Goal: Task Accomplishment & Management: Complete application form

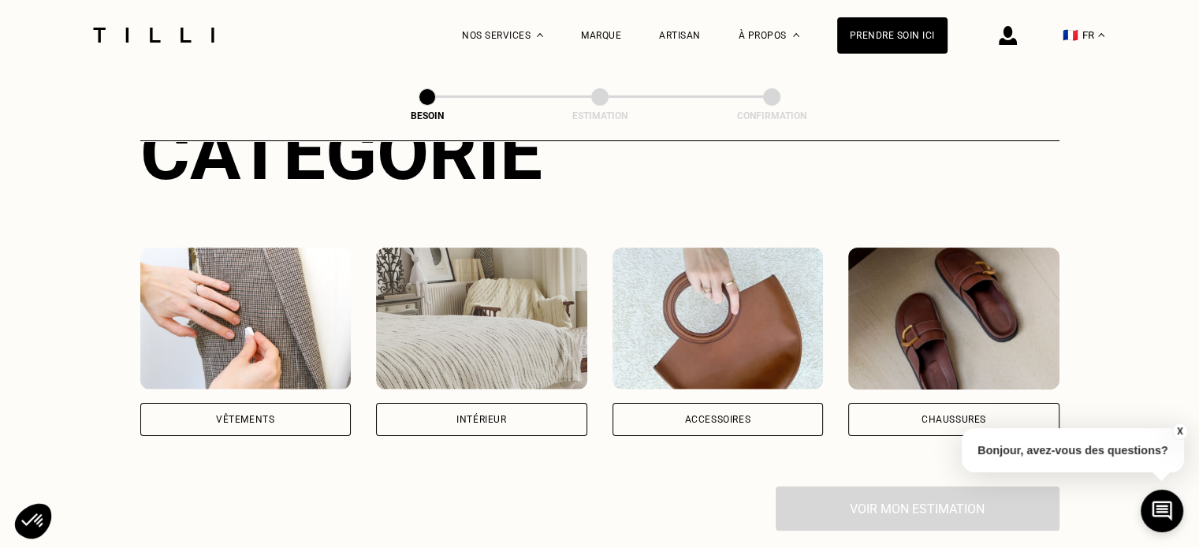
scroll to position [315, 0]
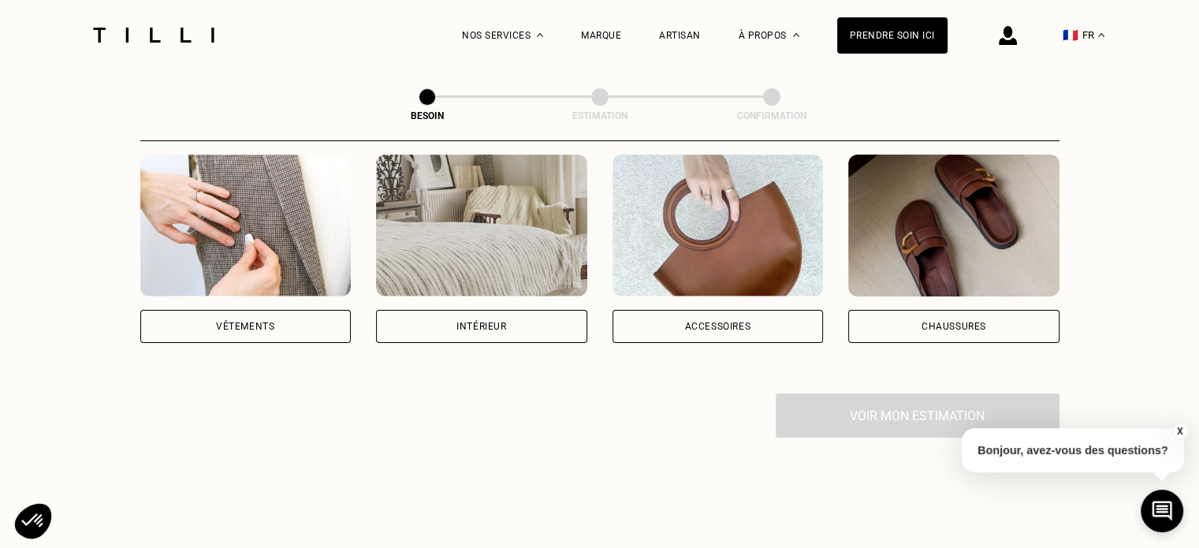
click at [709, 325] on div "Catégorie Vêtements Intérieur Accessoires Chaussures Voir mon estimation" at bounding box center [599, 227] width 919 height 422
click at [728, 322] on div "Accessoires" at bounding box center [717, 326] width 66 height 9
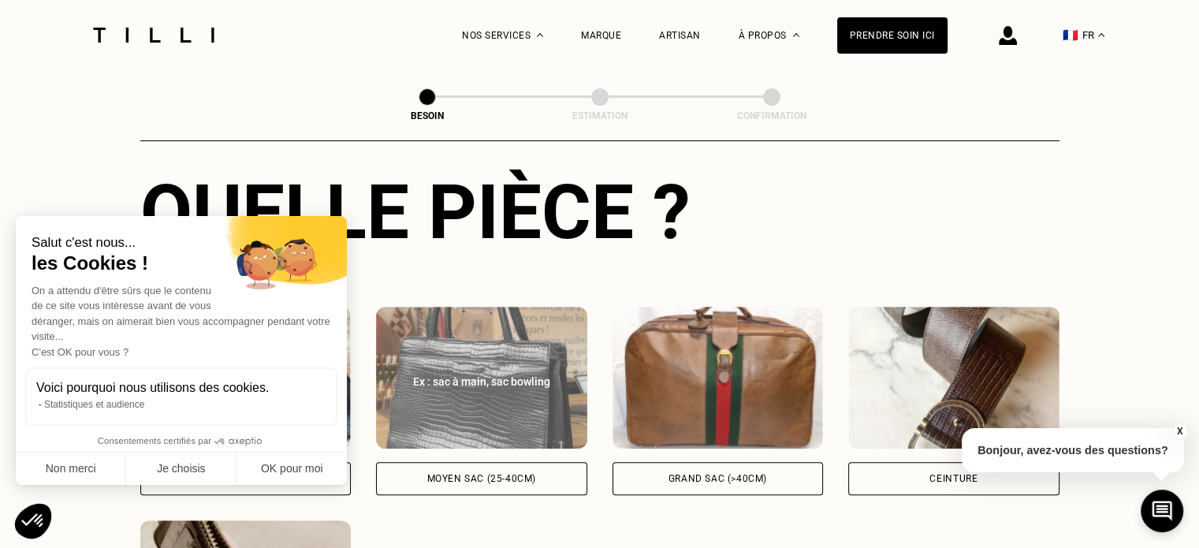
scroll to position [750, 0]
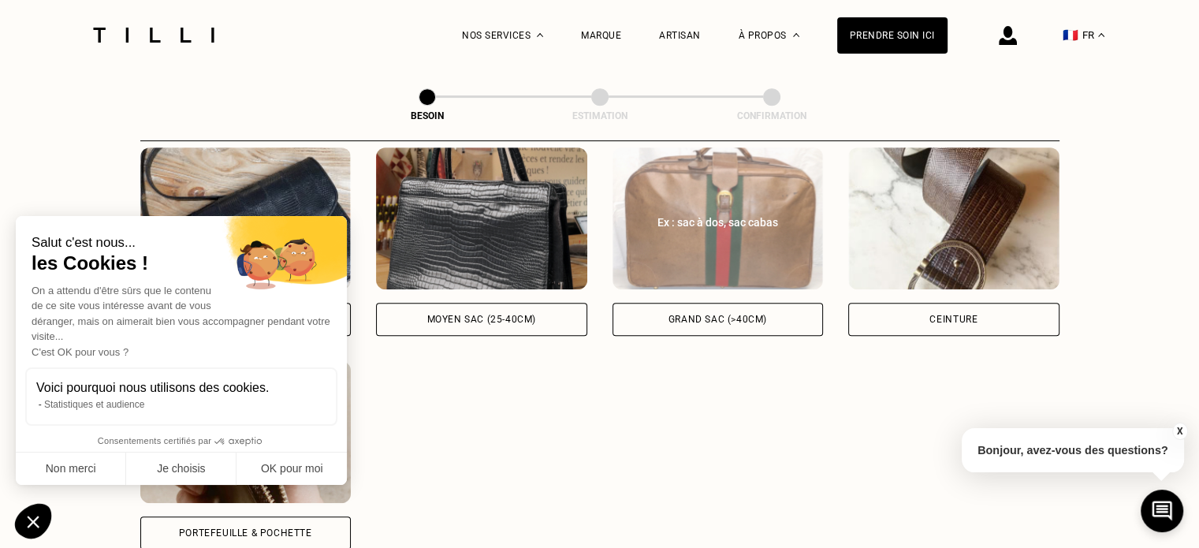
click at [727, 314] on div "Grand sac (>40cm)" at bounding box center [717, 318] width 99 height 9
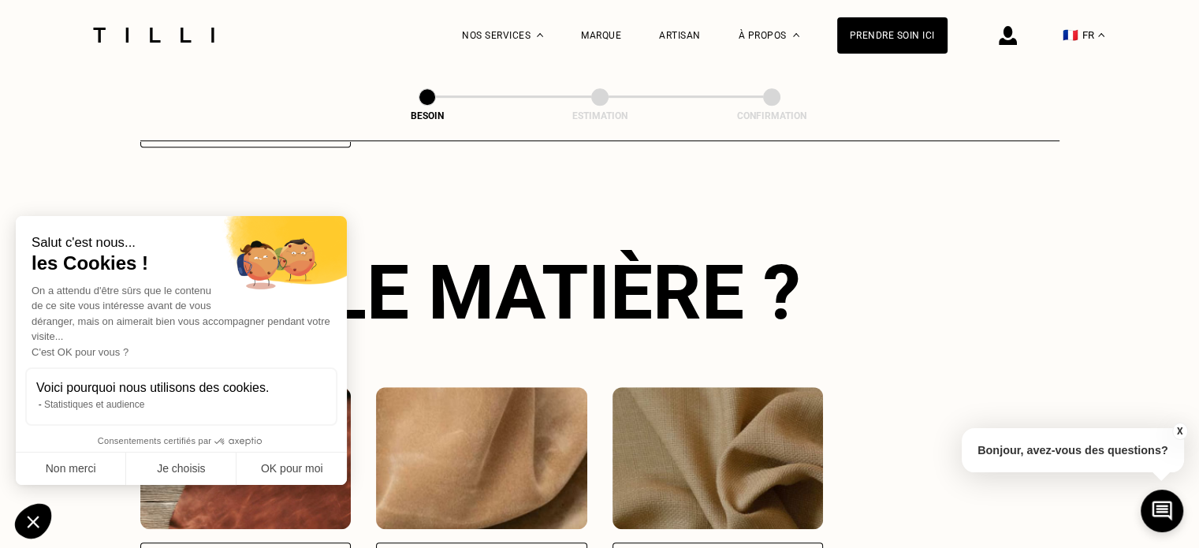
scroll to position [1157, 0]
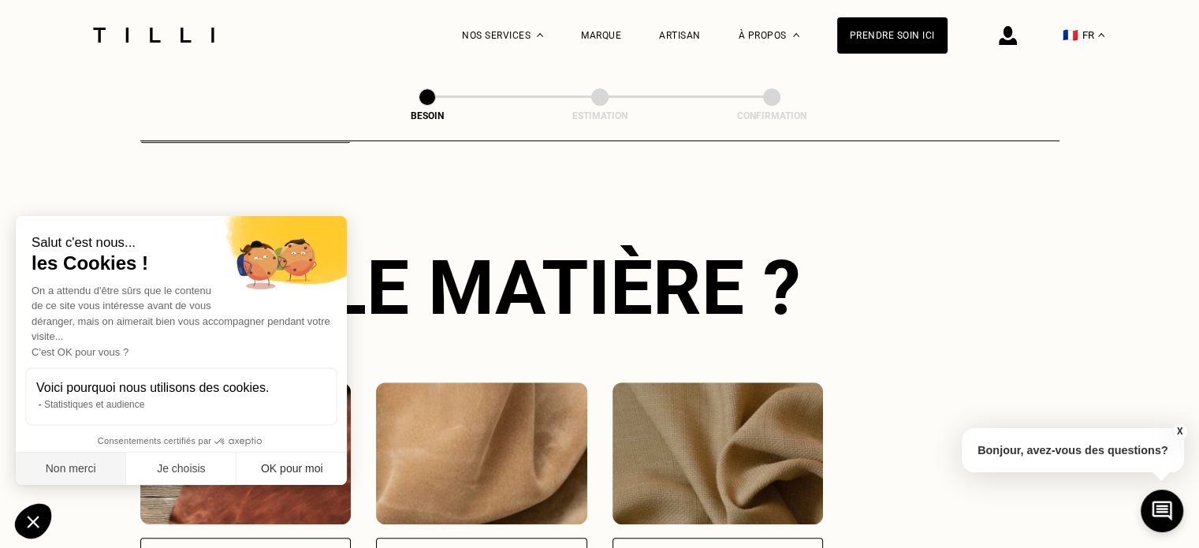
drag, startPoint x: 87, startPoint y: 475, endPoint x: 306, endPoint y: 469, distance: 219.2
click at [94, 474] on button "Non merci" at bounding box center [71, 468] width 110 height 33
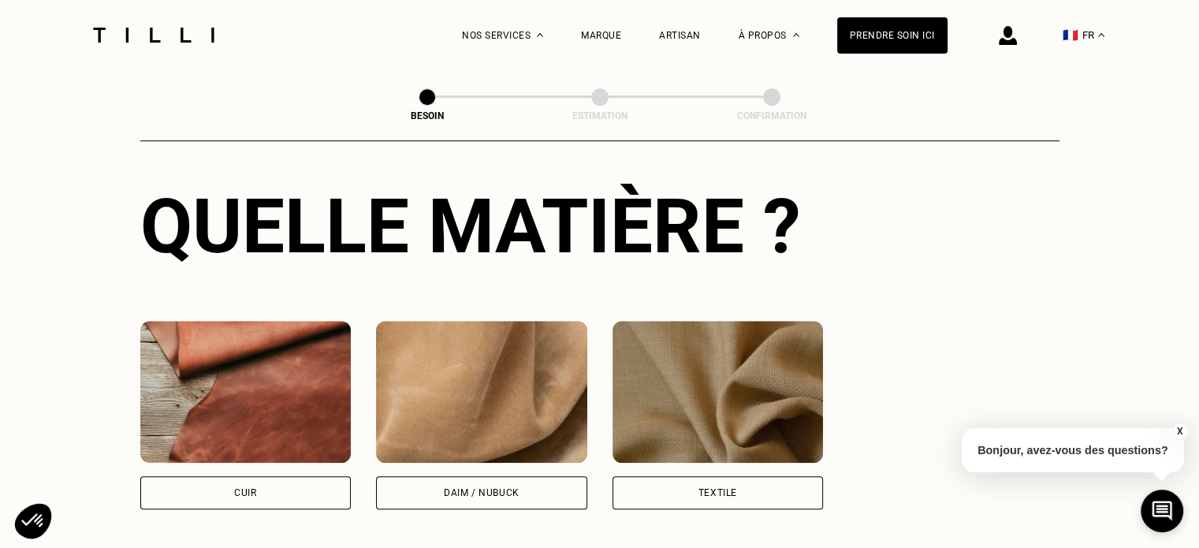
scroll to position [1236, 0]
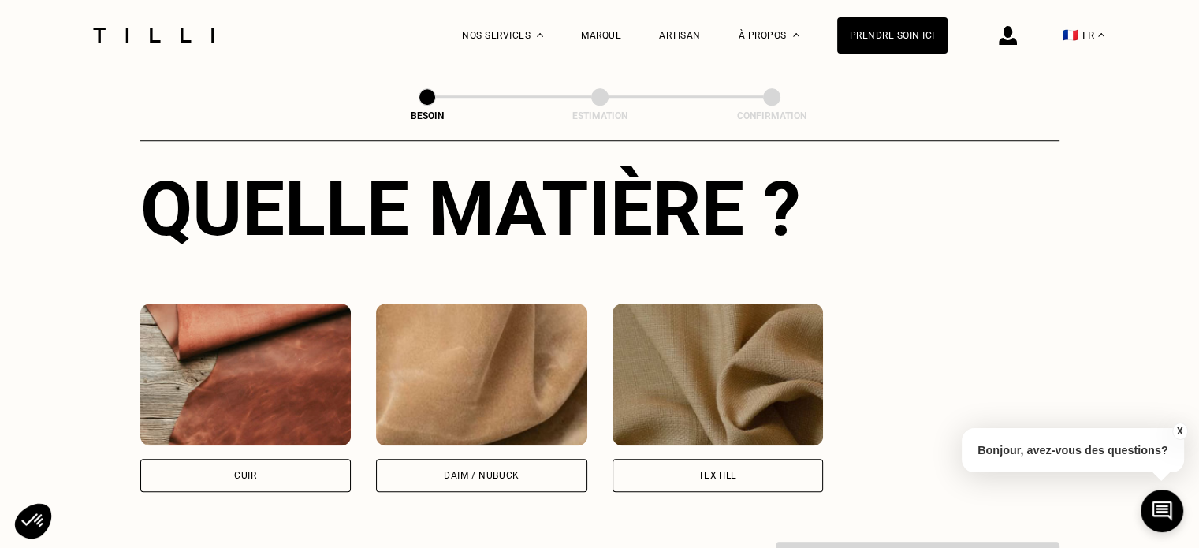
click at [709, 471] on div "Textile" at bounding box center [717, 475] width 39 height 9
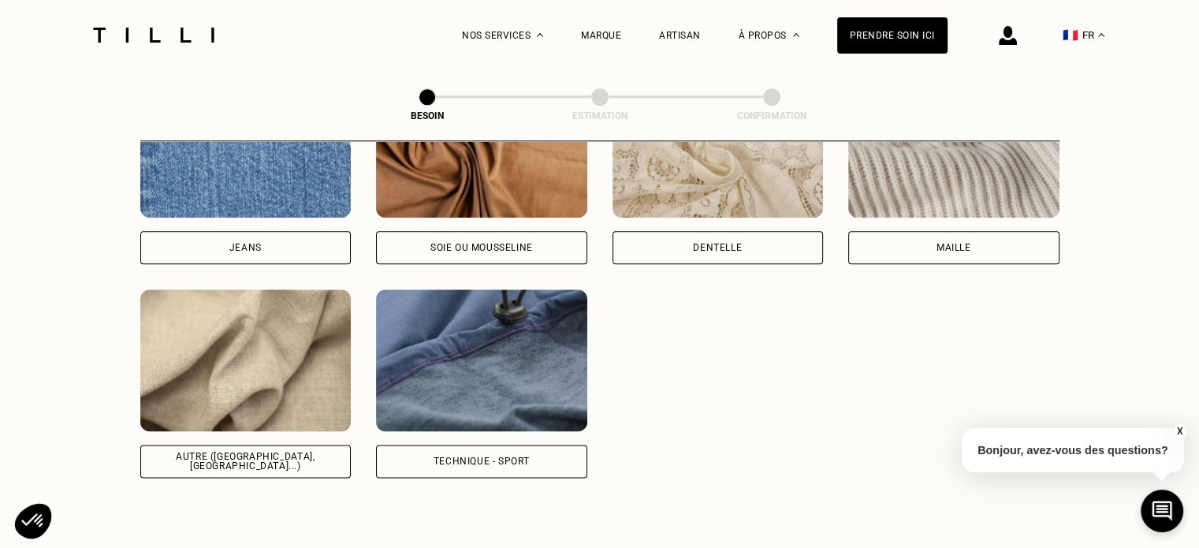
scroll to position [1903, 0]
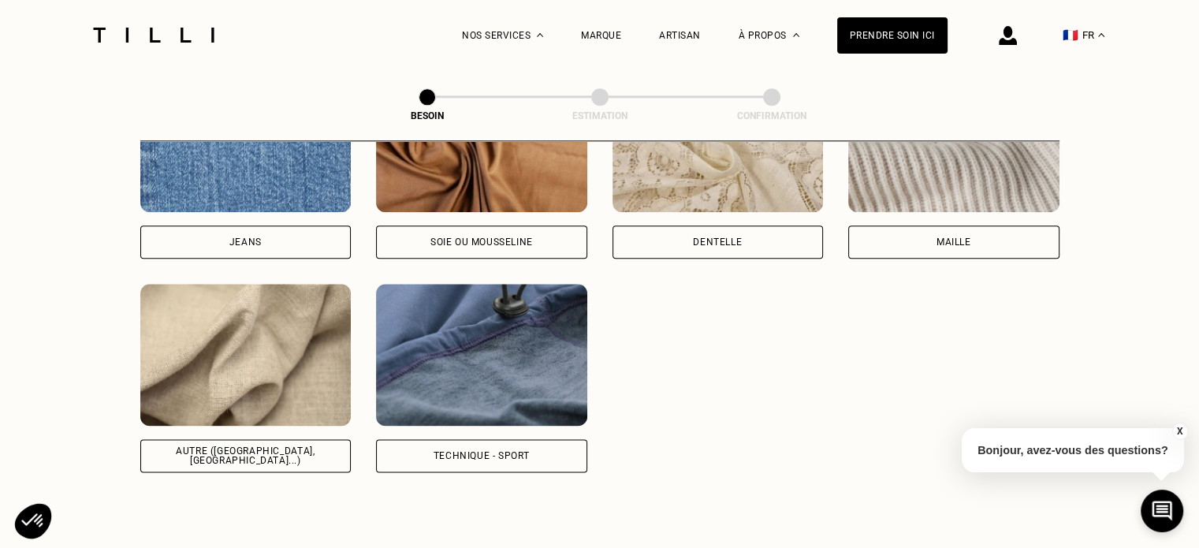
drag, startPoint x: 242, startPoint y: 390, endPoint x: 294, endPoint y: 406, distance: 54.4
click at [243, 390] on img at bounding box center [245, 355] width 211 height 142
select select "FR"
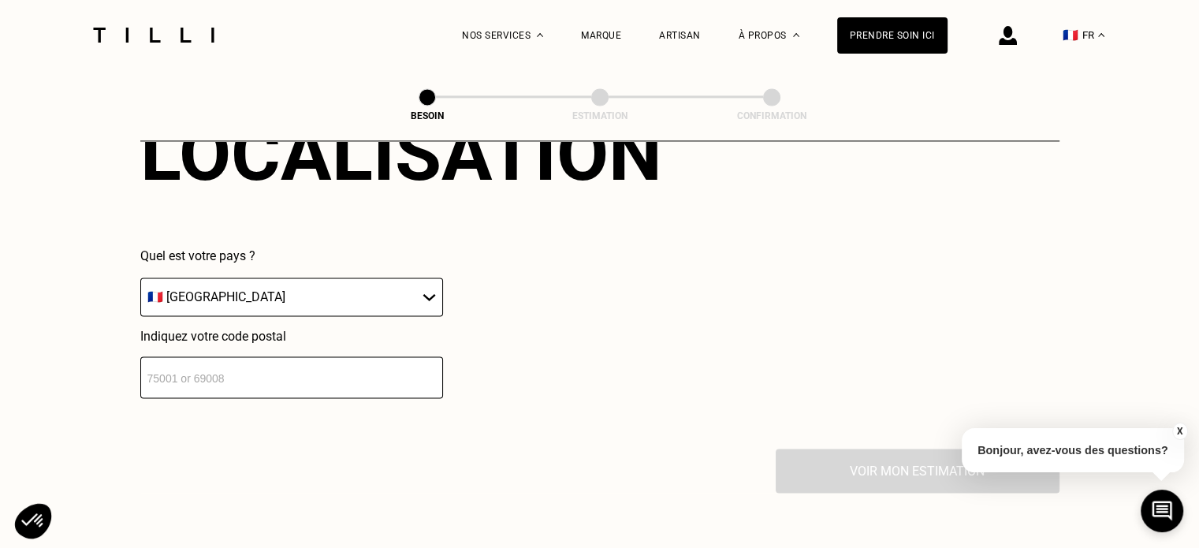
scroll to position [2472, 0]
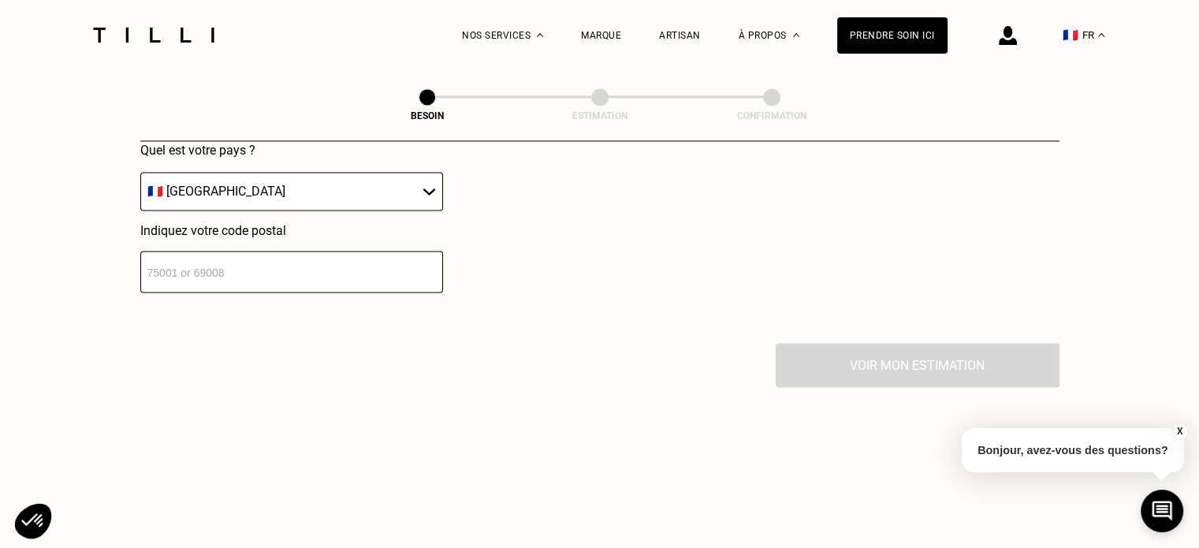
click at [256, 251] on input "number" at bounding box center [291, 272] width 303 height 42
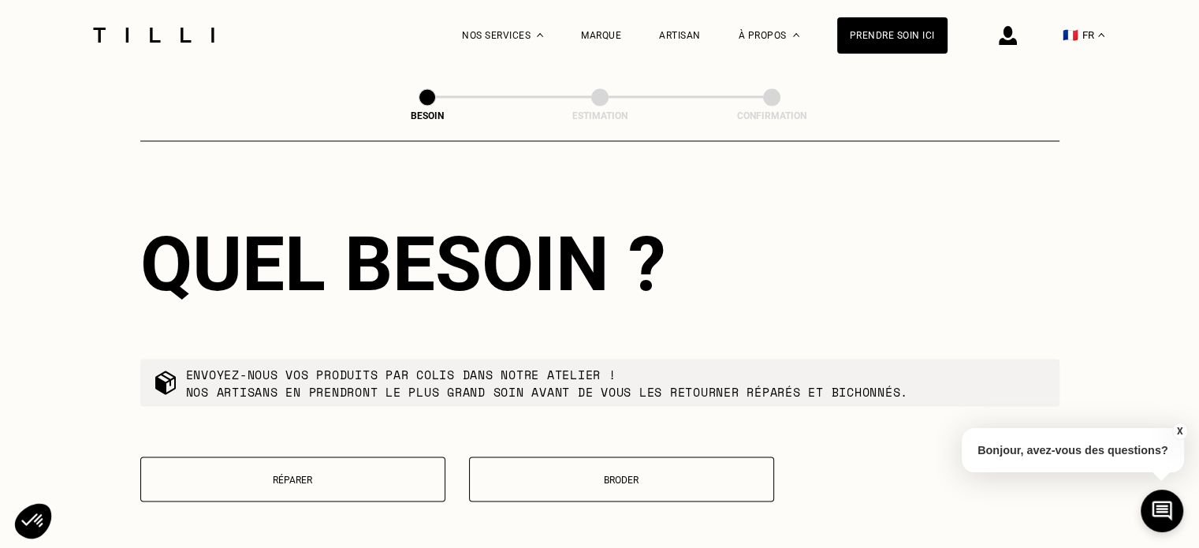
scroll to position [2706, 0]
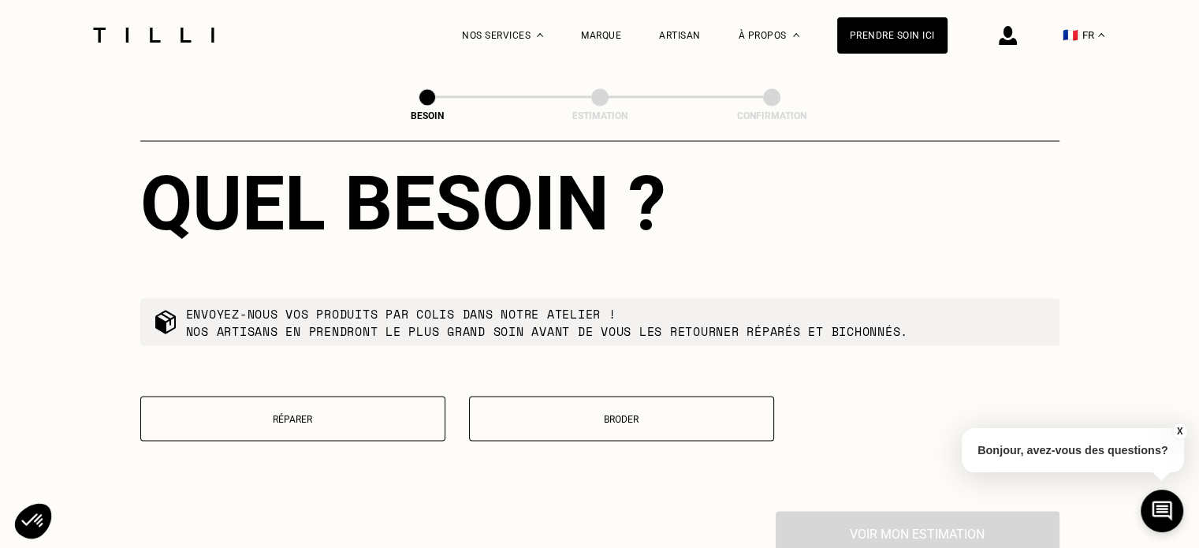
type input "75014"
click at [284, 400] on button "Réparer" at bounding box center [292, 418] width 305 height 45
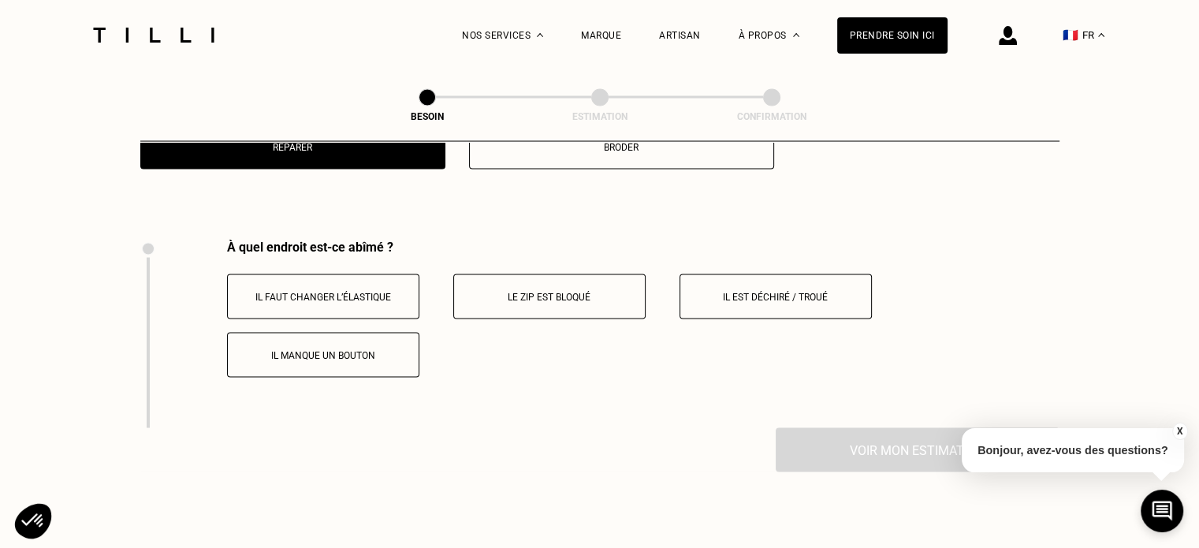
scroll to position [2953, 0]
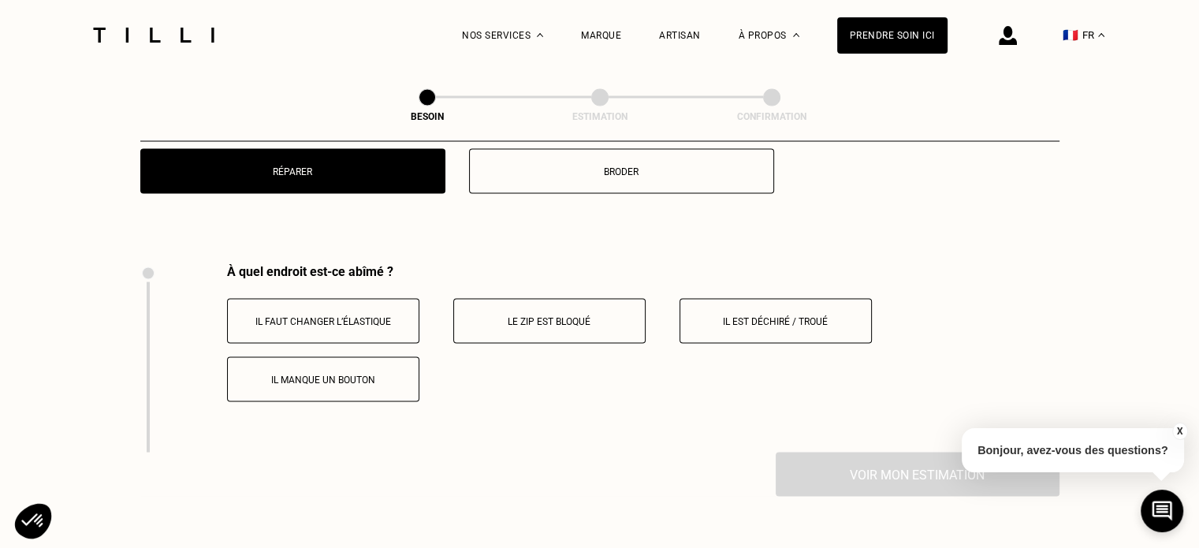
click at [741, 315] on p "Il est déchiré / troué" at bounding box center [775, 320] width 175 height 11
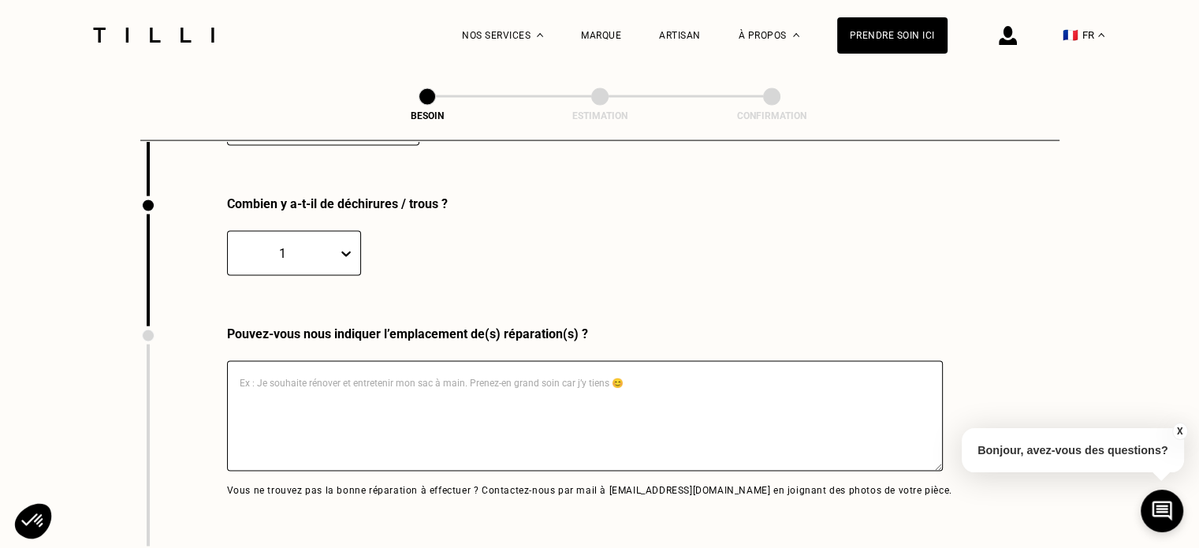
scroll to position [3220, 0]
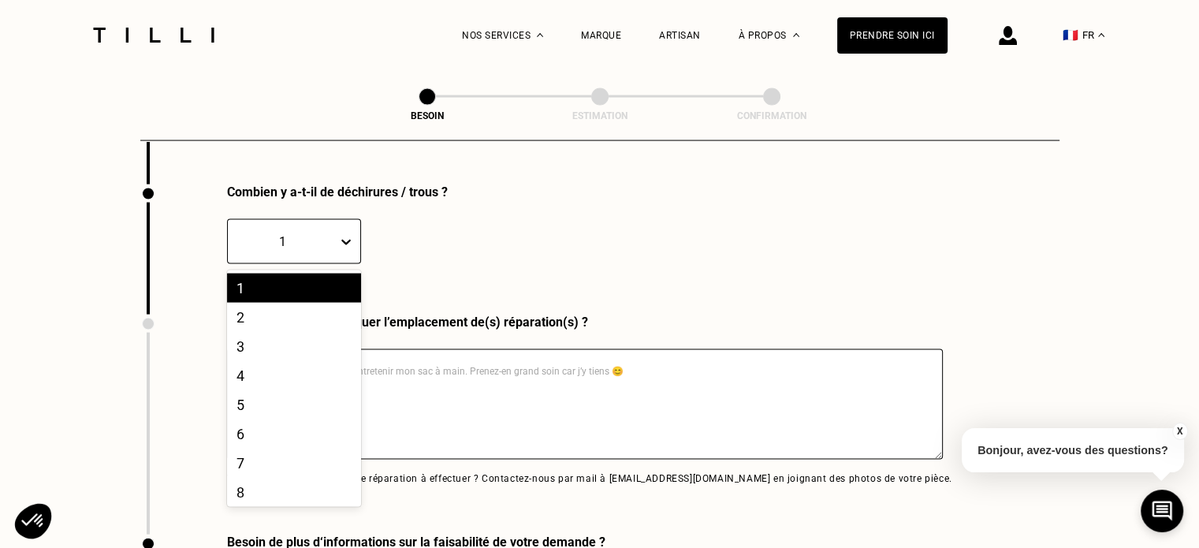
click at [317, 234] on div "1" at bounding box center [283, 241] width 94 height 15
click at [292, 324] on div "2" at bounding box center [294, 317] width 134 height 29
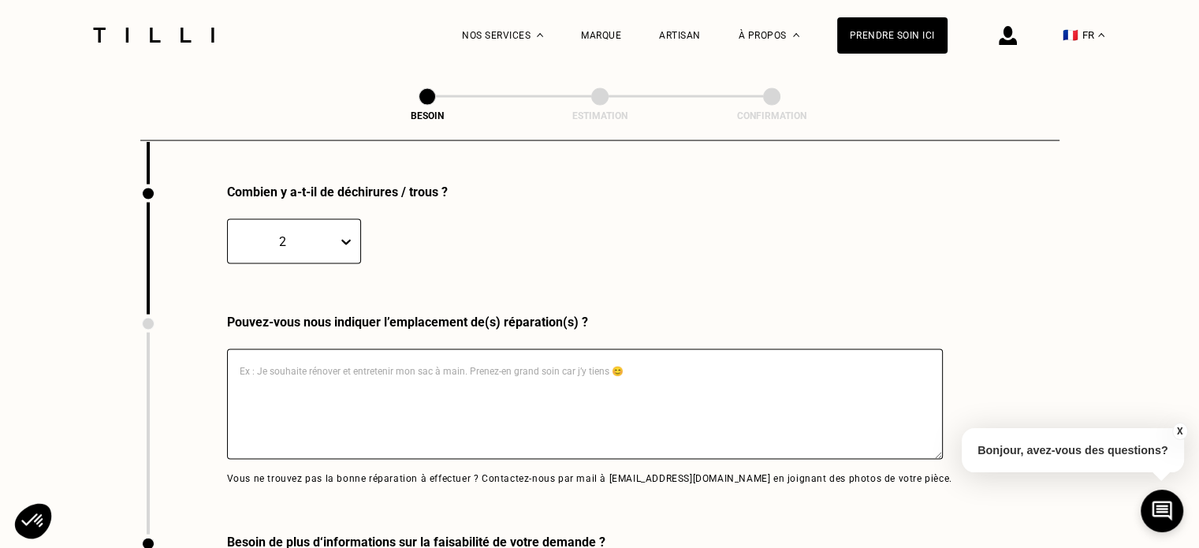
click at [445, 355] on textarea at bounding box center [585, 404] width 716 height 110
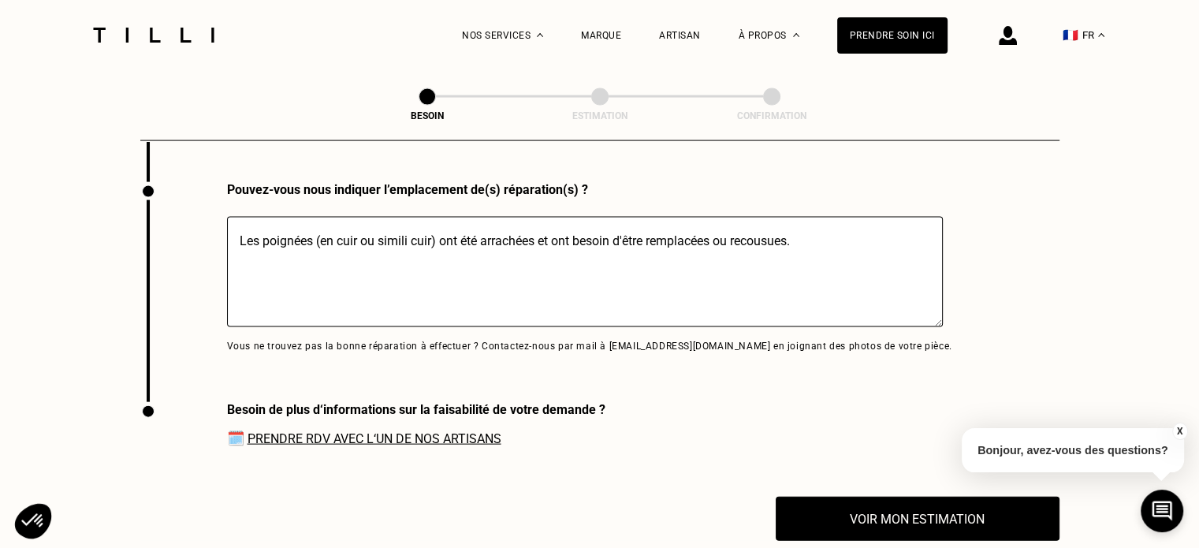
scroll to position [3378, 0]
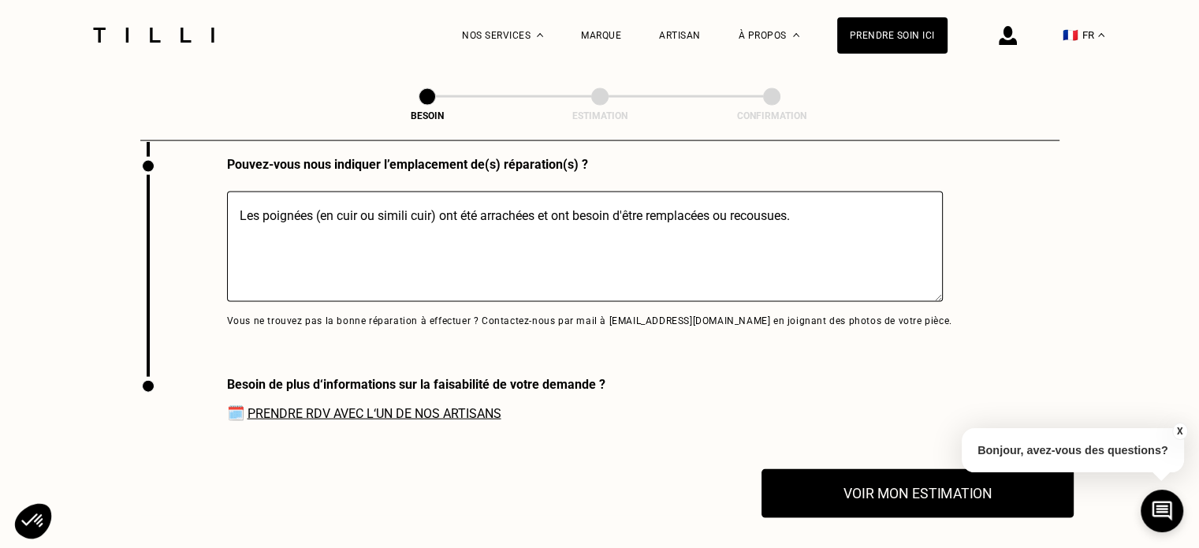
type textarea "Les poignées (en cuir ou simili cuir) ont été arrachées et ont besoin d'être re…"
click at [895, 478] on button "Voir mon estimation" at bounding box center [917, 493] width 312 height 49
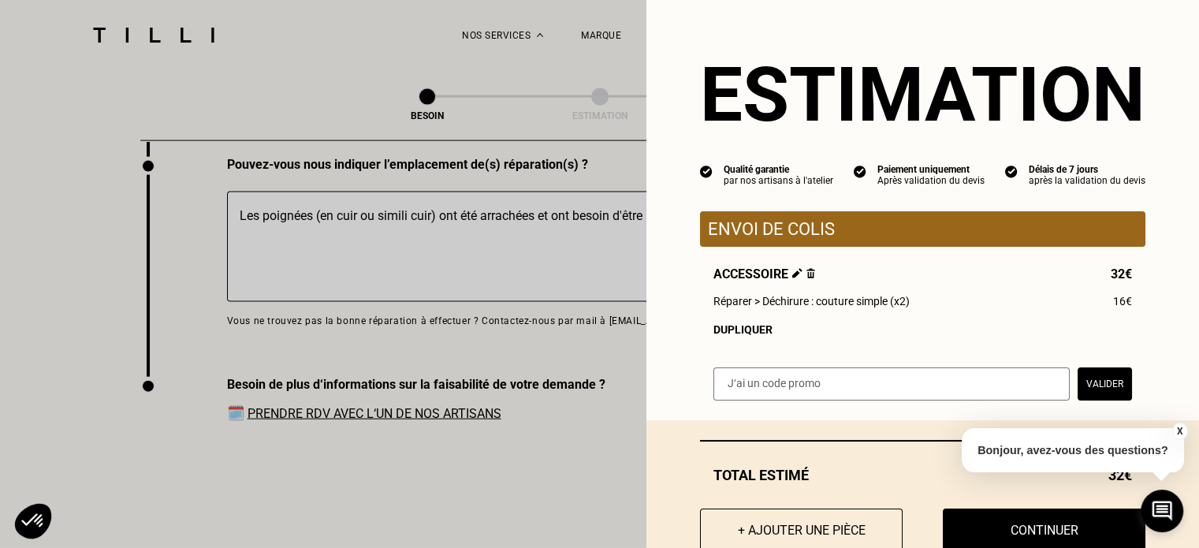
scroll to position [49, 0]
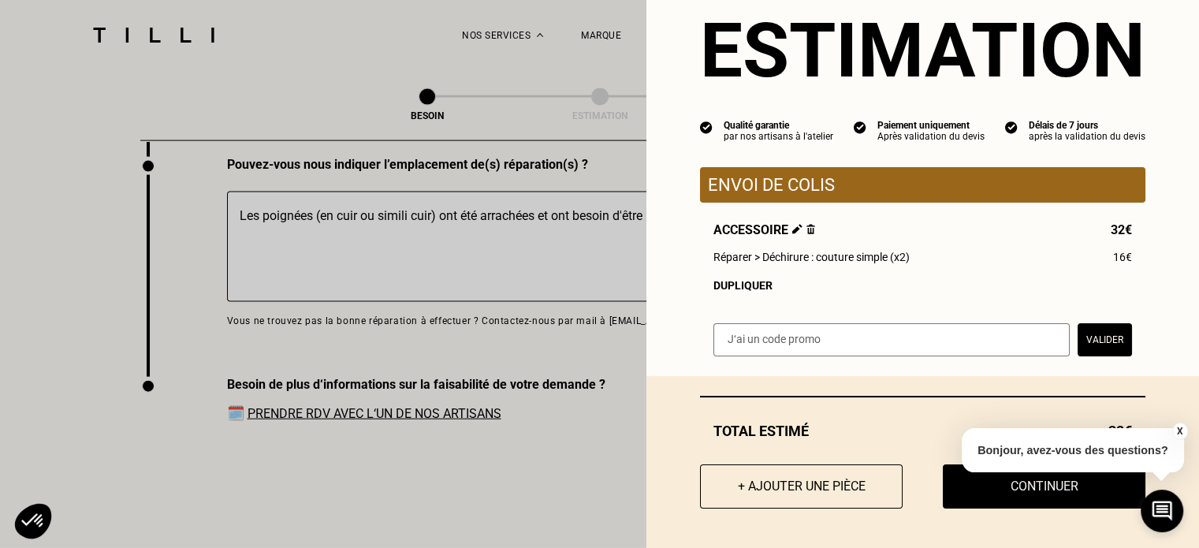
click at [1184, 425] on button "X" at bounding box center [1179, 430] width 16 height 17
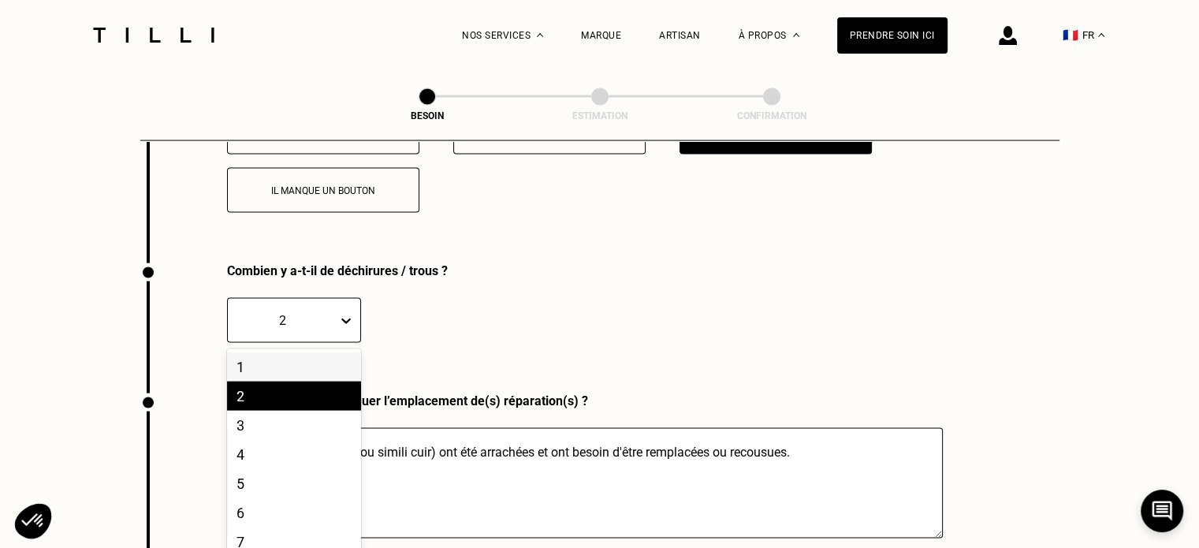
click at [328, 307] on div "Combien y a-t-il de déchirures / trous ? 10 results available. Use Up and Down …" at bounding box center [490, 328] width 700 height 130
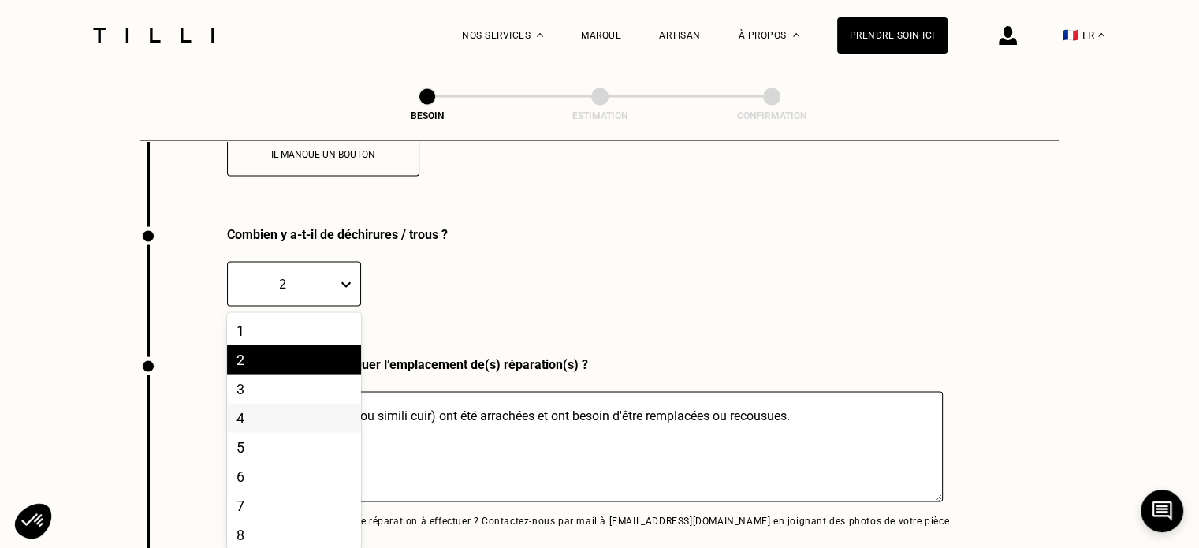
click at [268, 415] on div "4" at bounding box center [294, 418] width 134 height 29
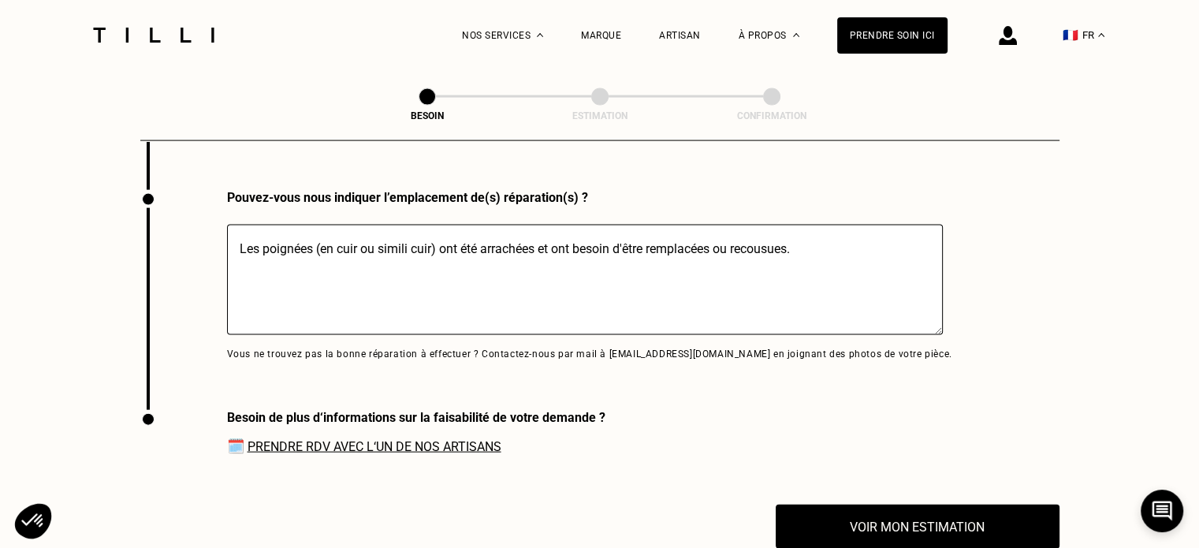
scroll to position [3493, 0]
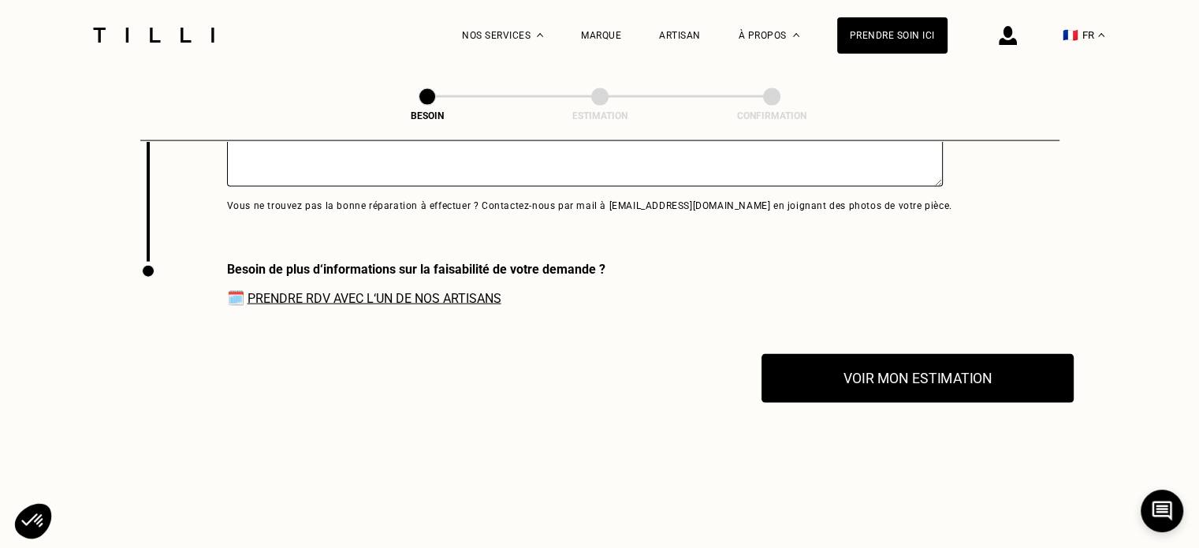
click at [859, 383] on button "Voir mon estimation" at bounding box center [917, 378] width 312 height 49
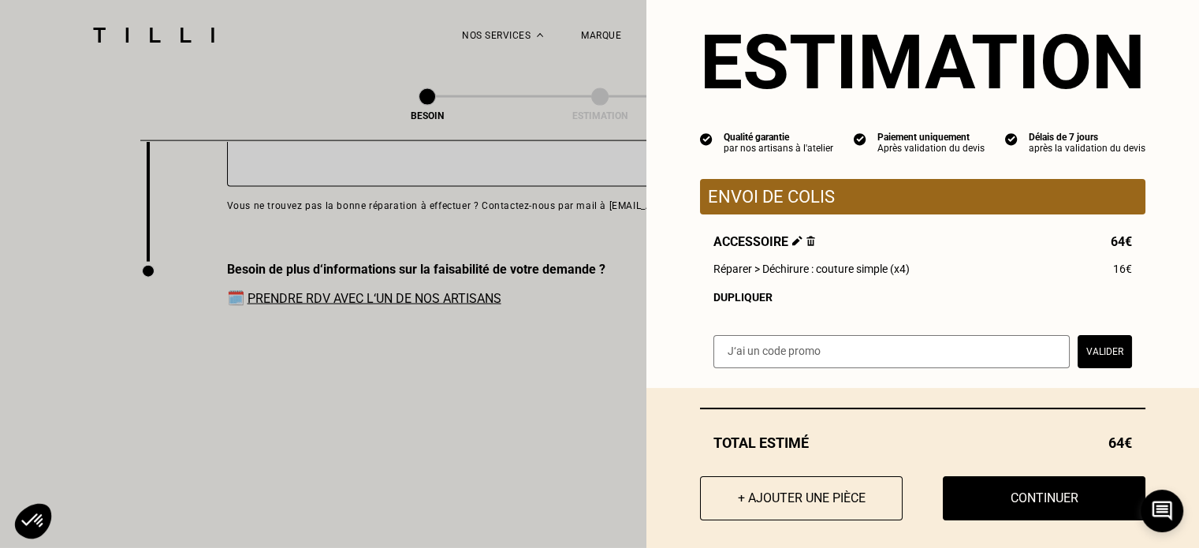
scroll to position [49, 0]
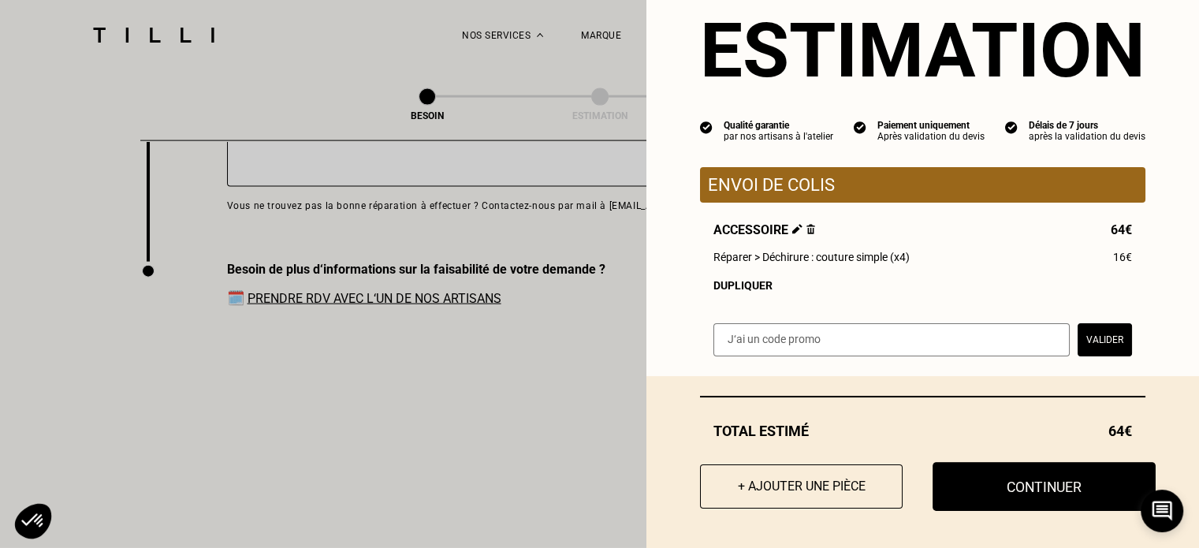
click at [1004, 486] on button "Continuer" at bounding box center [1043, 486] width 223 height 49
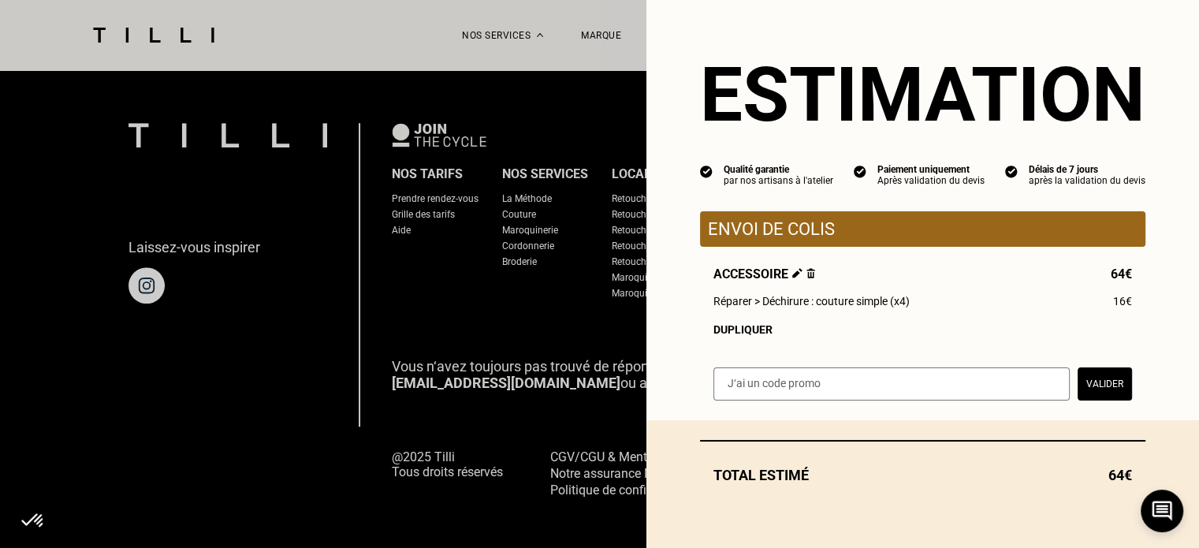
scroll to position [5, 0]
select select "FR"
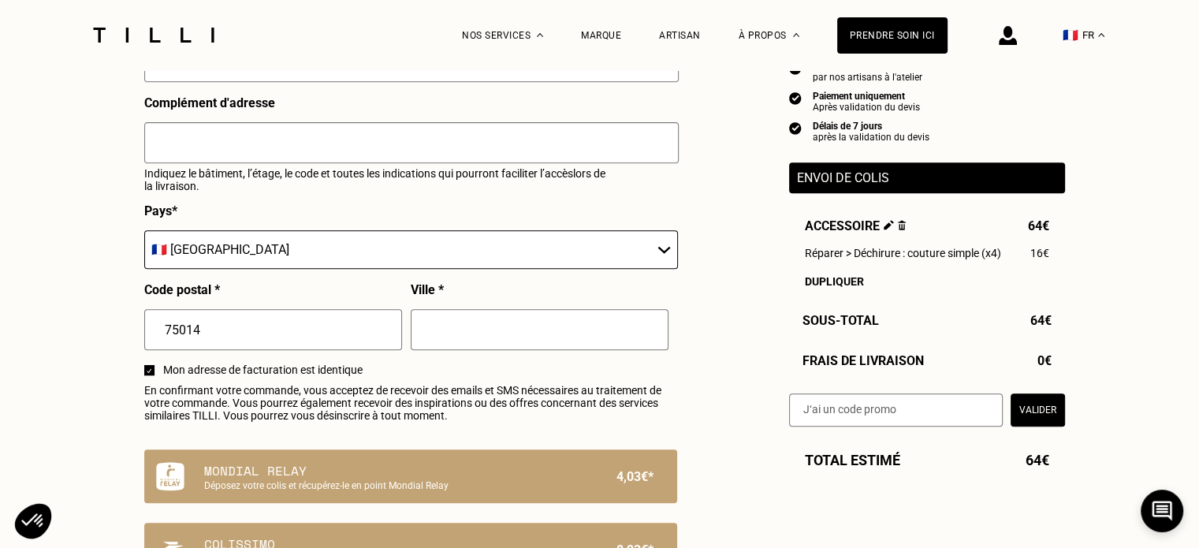
scroll to position [709, 0]
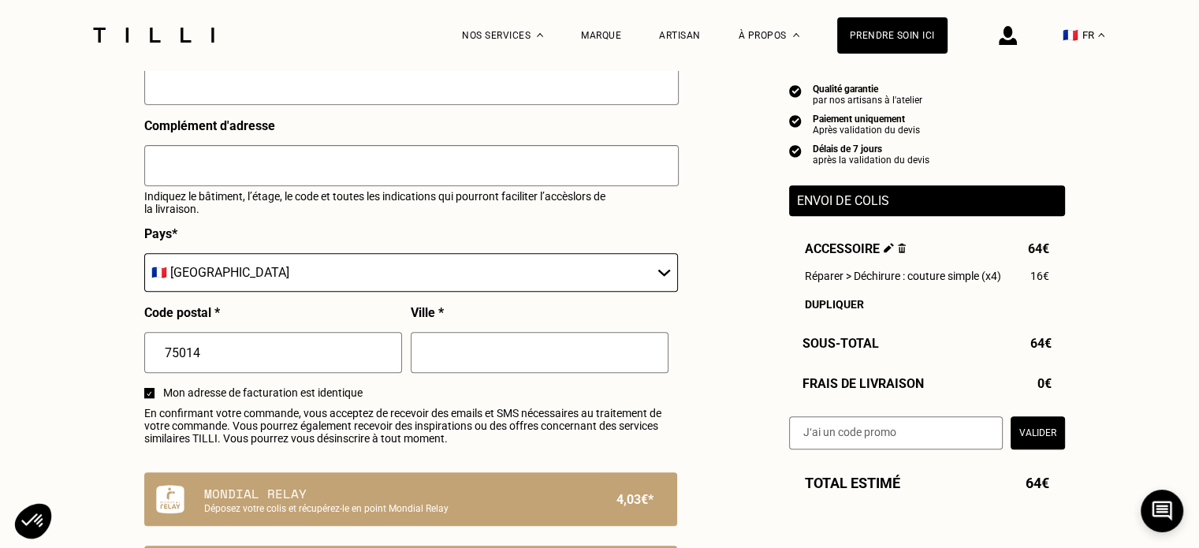
drag, startPoint x: 1210, startPoint y: 9, endPoint x: 777, endPoint y: 331, distance: 539.6
click at [777, 331] on div "Estimation Récapitulatif Qualité garantie par nos artisans à l'atelier Paiement…" at bounding box center [600, 95] width 930 height 1124
drag, startPoint x: 1149, startPoint y: 3, endPoint x: 292, endPoint y: 213, distance: 882.8
click at [292, 213] on p "Indiquez le bâtiment, l’étage, le code et toutes les indications qui pourront f…" at bounding box center [375, 202] width 462 height 25
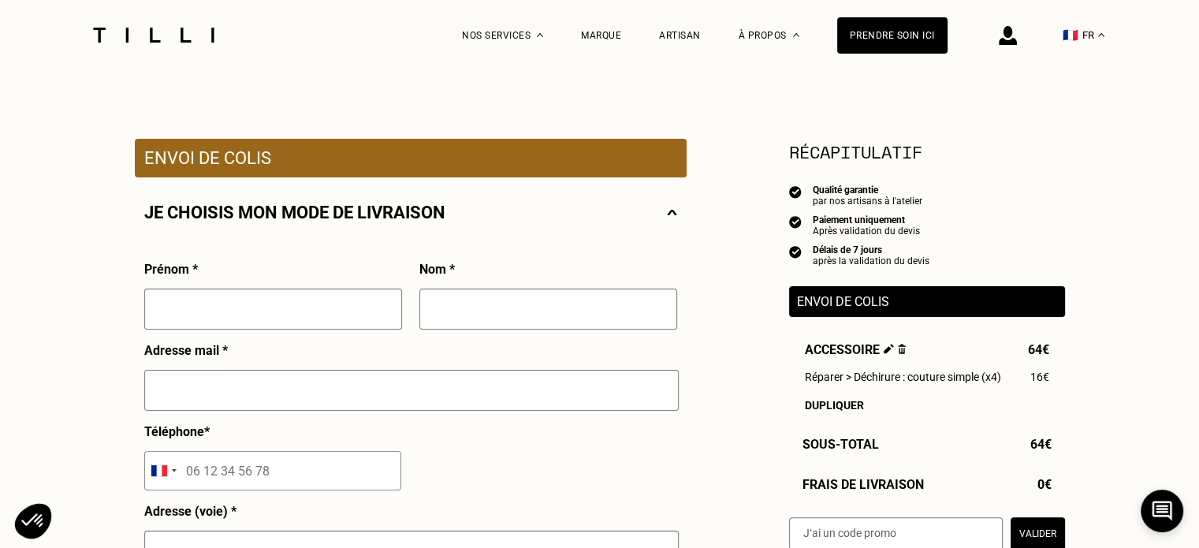
scroll to position [236, 0]
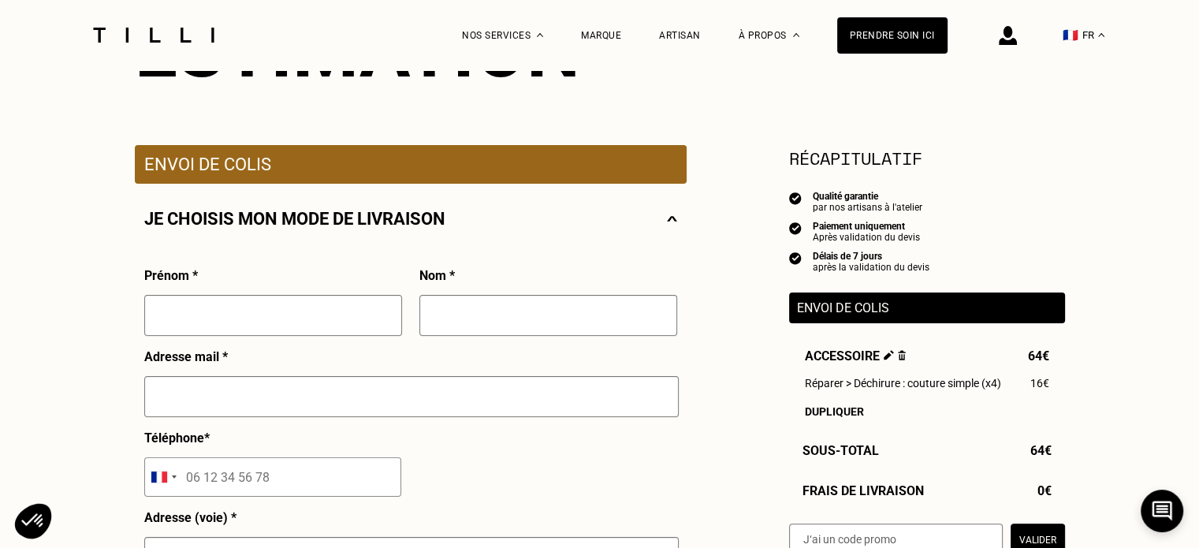
click at [225, 298] on div "Prénom *" at bounding box center [273, 308] width 258 height 81
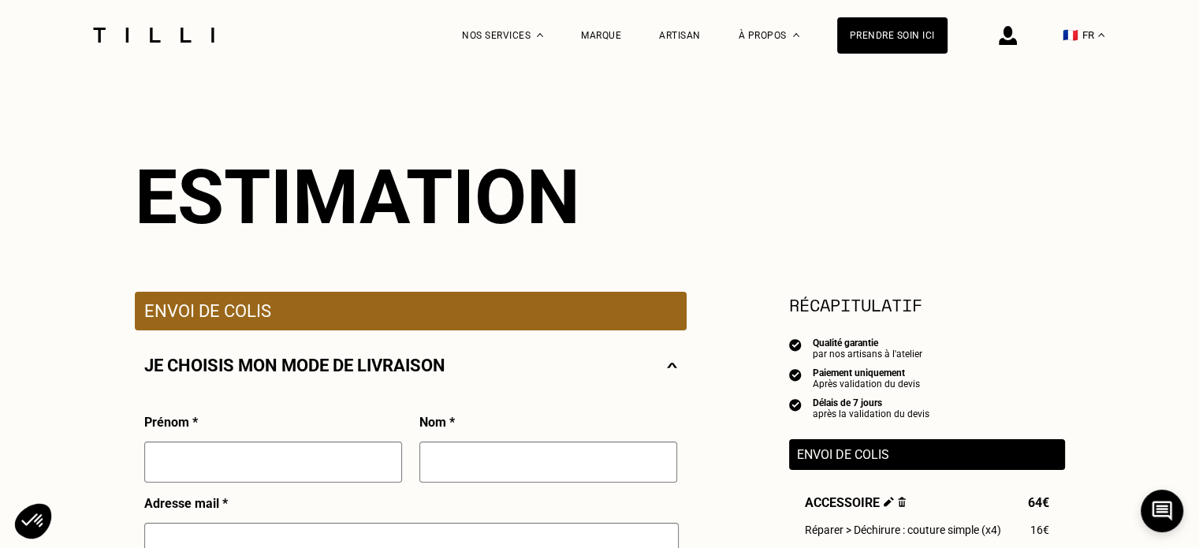
scroll to position [158, 0]
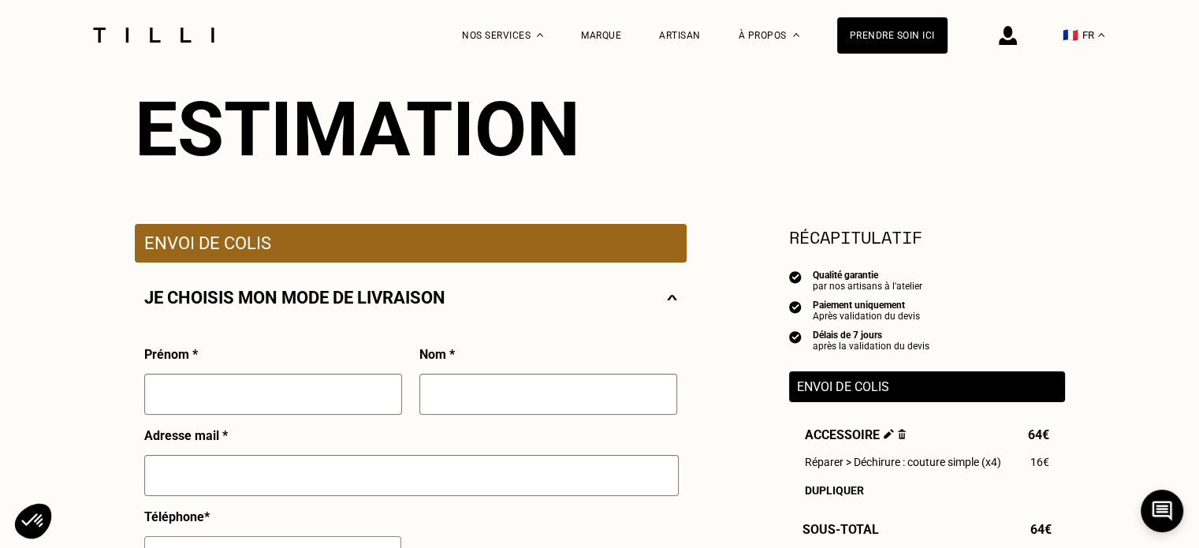
drag, startPoint x: 238, startPoint y: 390, endPoint x: 757, endPoint y: 376, distance: 519.6
click at [238, 389] on input "text" at bounding box center [273, 394] width 258 height 41
type input "Charlotte"
type input "Biscotti"
type input "[PERSON_NAME][EMAIL_ADDRESS][DOMAIN_NAME]"
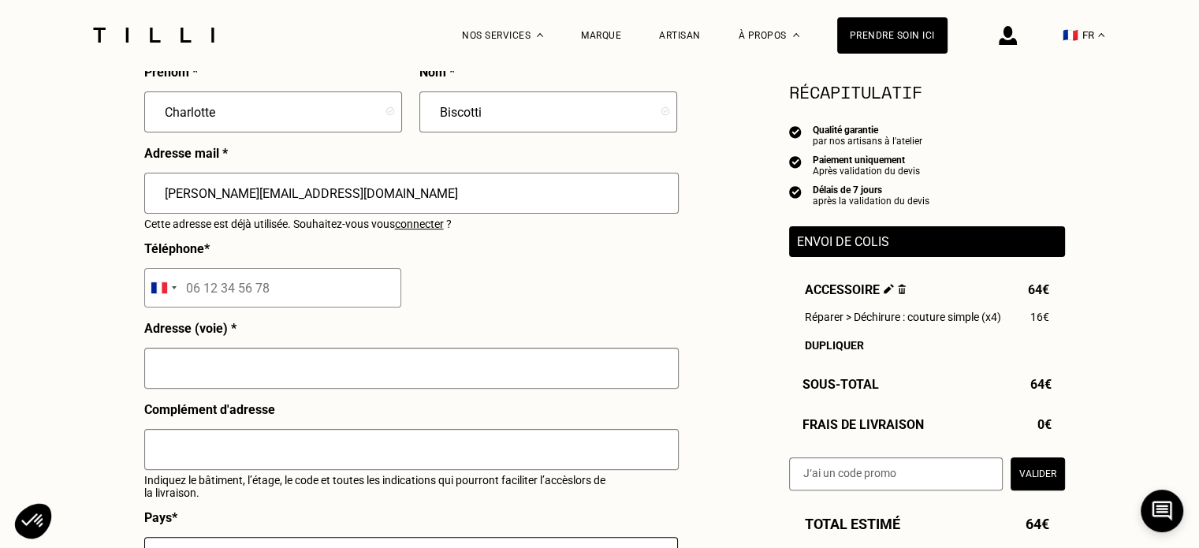
scroll to position [552, 0]
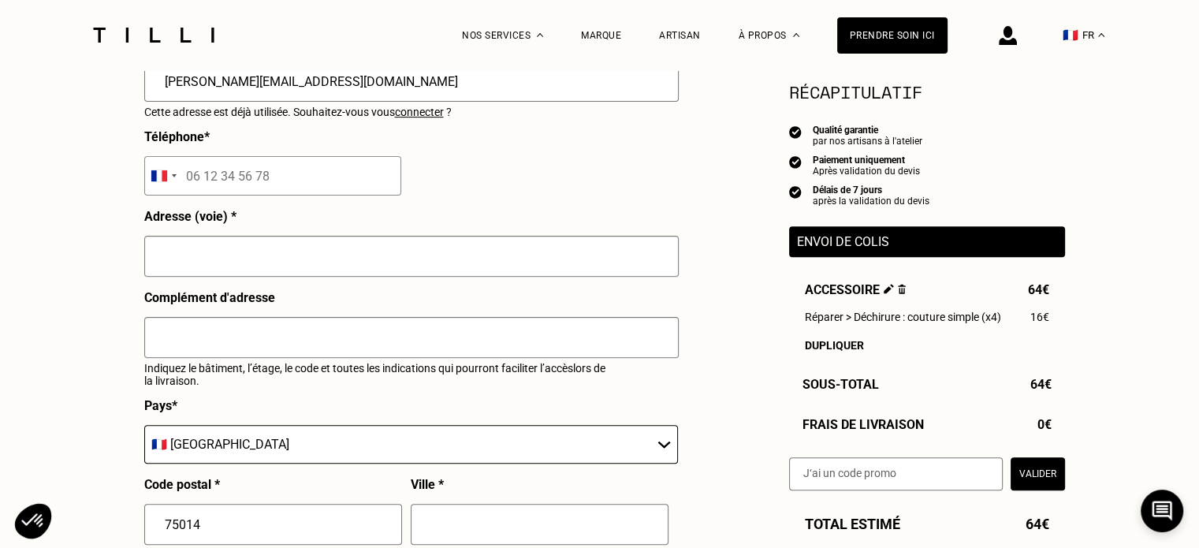
click at [221, 180] on input "tel" at bounding box center [272, 175] width 257 height 39
type input "06 10 45 28 75"
click at [332, 270] on input "text" at bounding box center [411, 256] width 534 height 41
type input "[STREET_ADDRESS][PERSON_NAME]"
click at [247, 334] on input "text" at bounding box center [411, 337] width 534 height 41
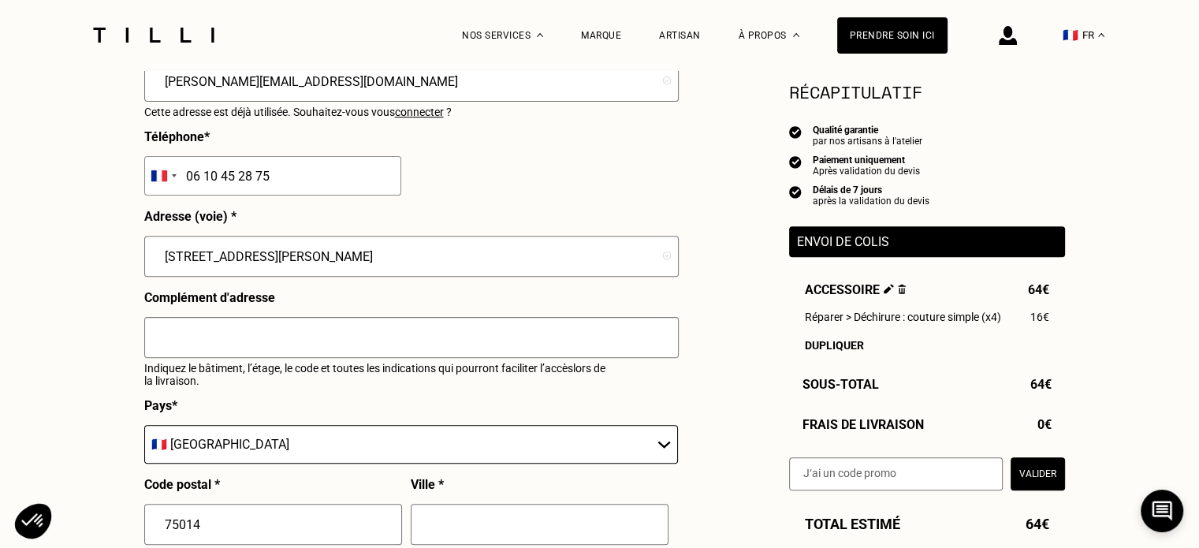
click at [233, 446] on select "🇩🇪 [GEOGRAPHIC_DATA] 🇦🇹 [GEOGRAPHIC_DATA] 🇧🇪 [GEOGRAPHIC_DATA] 🇧🇬 Bulgarie 🇨🇾 C…" at bounding box center [411, 444] width 534 height 39
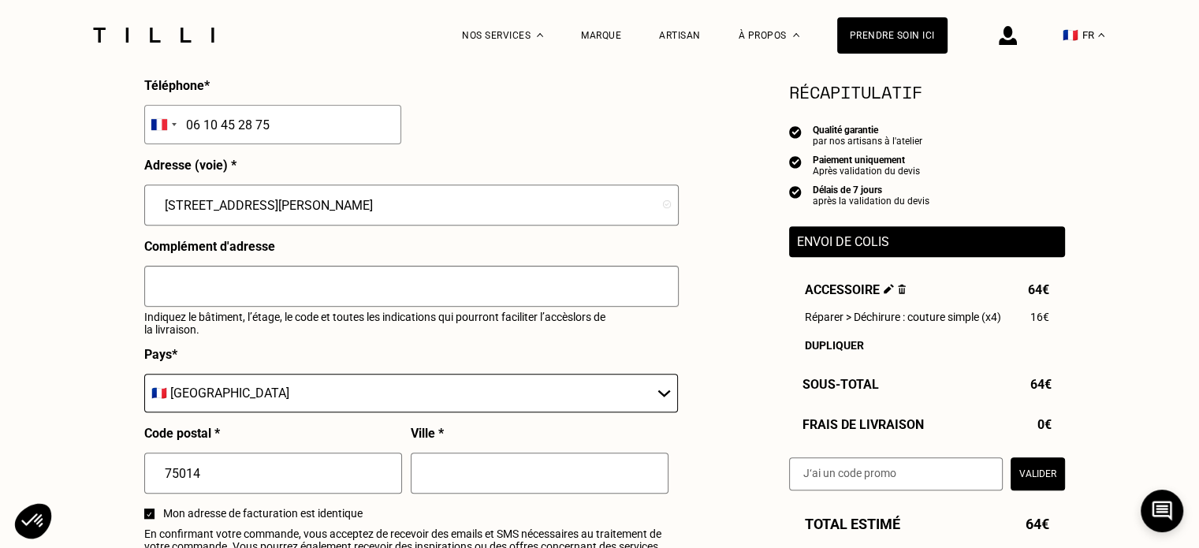
scroll to position [631, 0]
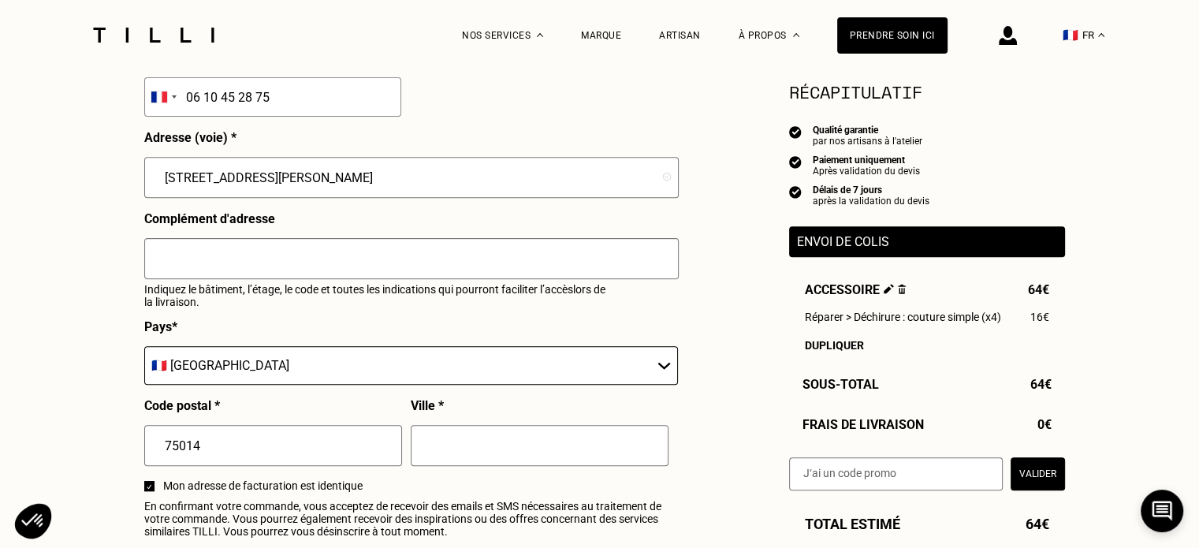
click at [460, 465] on input "text" at bounding box center [540, 445] width 258 height 41
type input "[GEOGRAPHIC_DATA]"
click at [91, 403] on div "Besoin Estimation Confirmation Estimation Récapitulatif Qualité garantie par no…" at bounding box center [599, 297] width 1199 height 1714
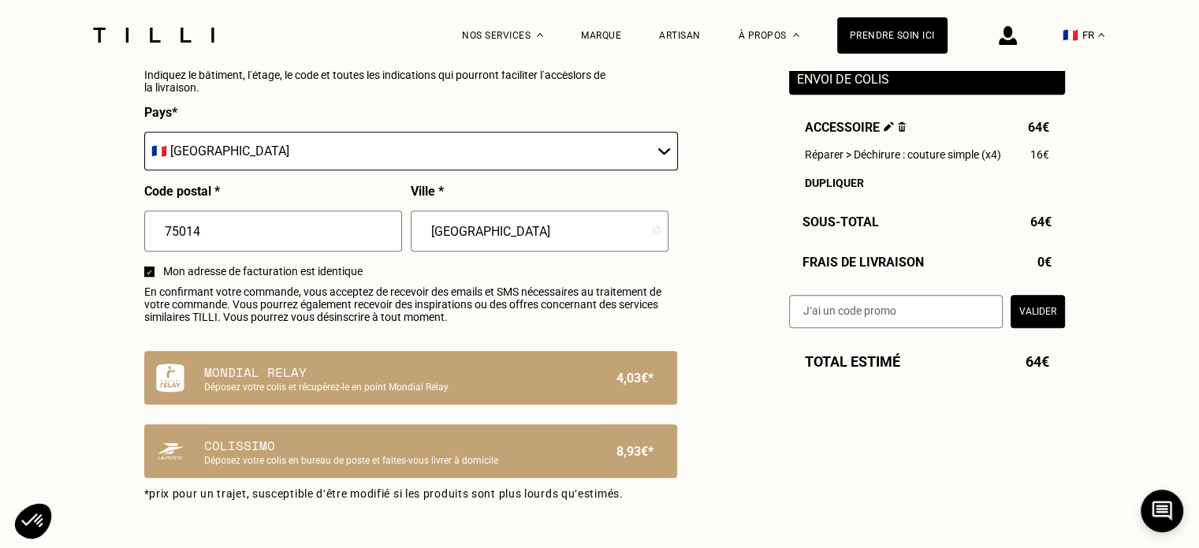
scroll to position [867, 0]
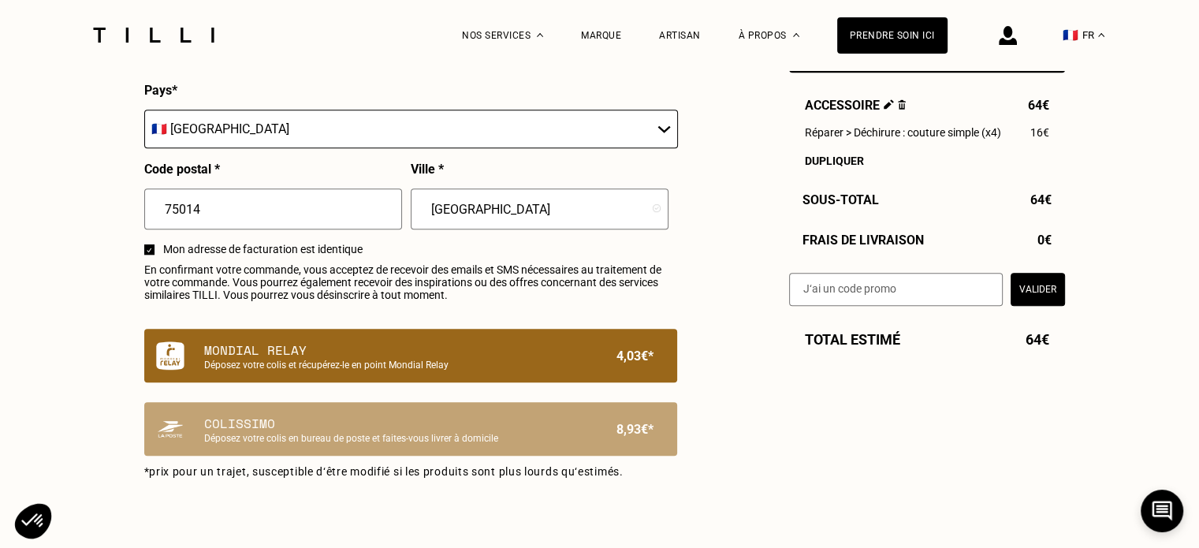
click at [314, 352] on p "Mondial Relay" at bounding box center [383, 349] width 359 height 19
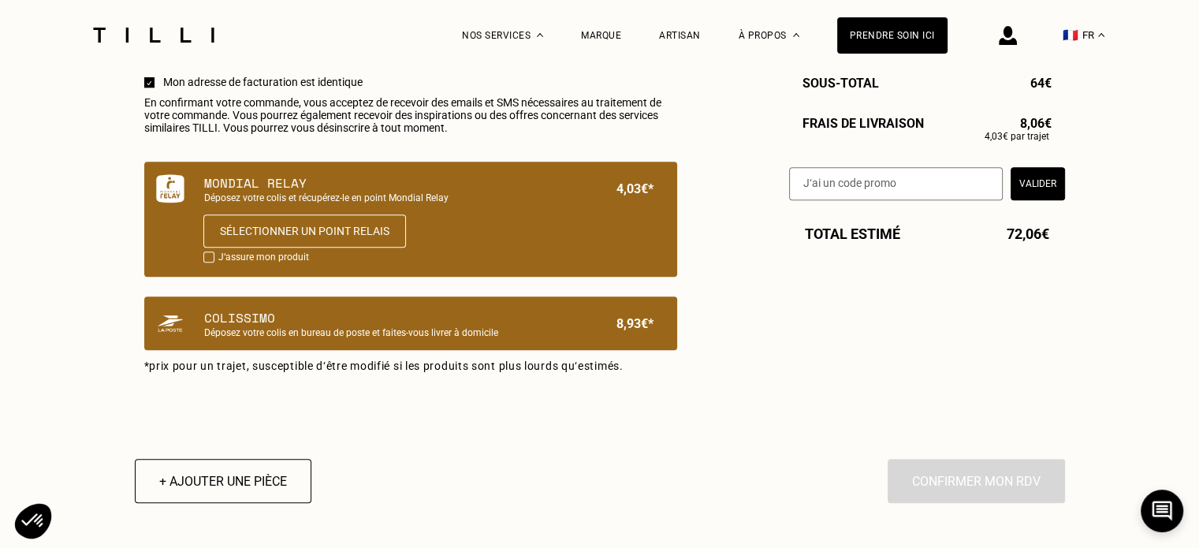
scroll to position [1025, 0]
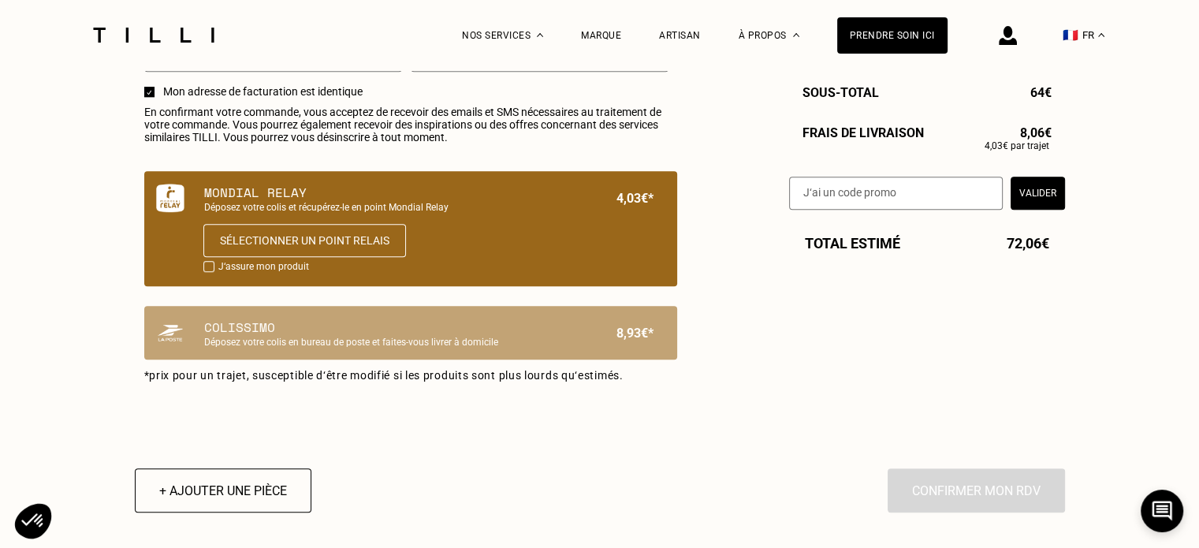
click at [206, 272] on div at bounding box center [208, 266] width 11 height 11
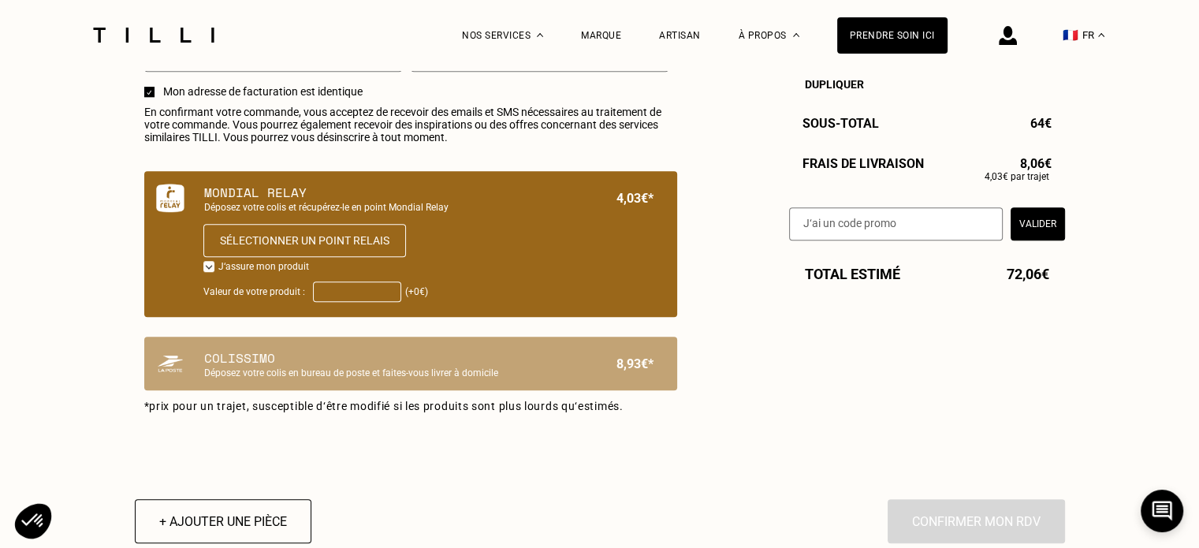
drag, startPoint x: 340, startPoint y: 296, endPoint x: 486, endPoint y: 307, distance: 146.2
click at [340, 296] on input "Valeur de votre produit :" at bounding box center [357, 291] width 88 height 20
click at [204, 272] on div at bounding box center [208, 266] width 11 height 11
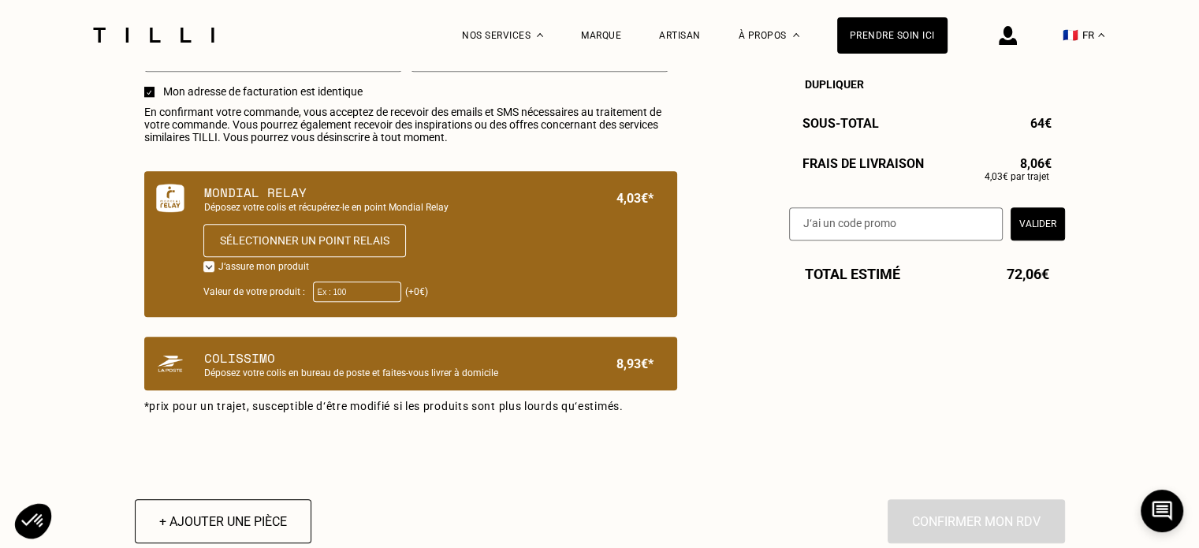
checkbox input "false"
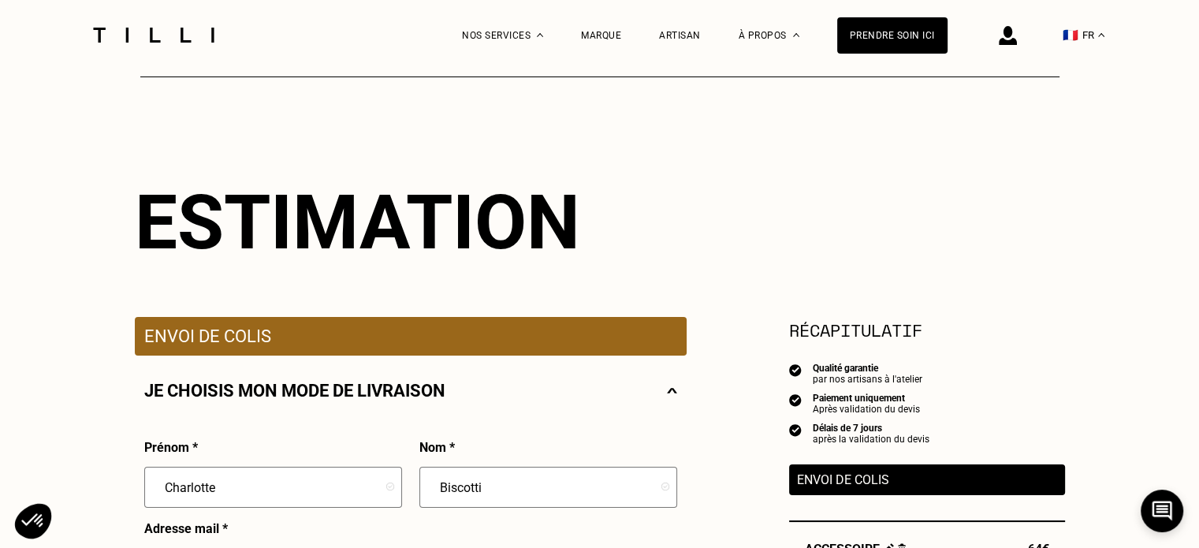
scroll to position [0, 0]
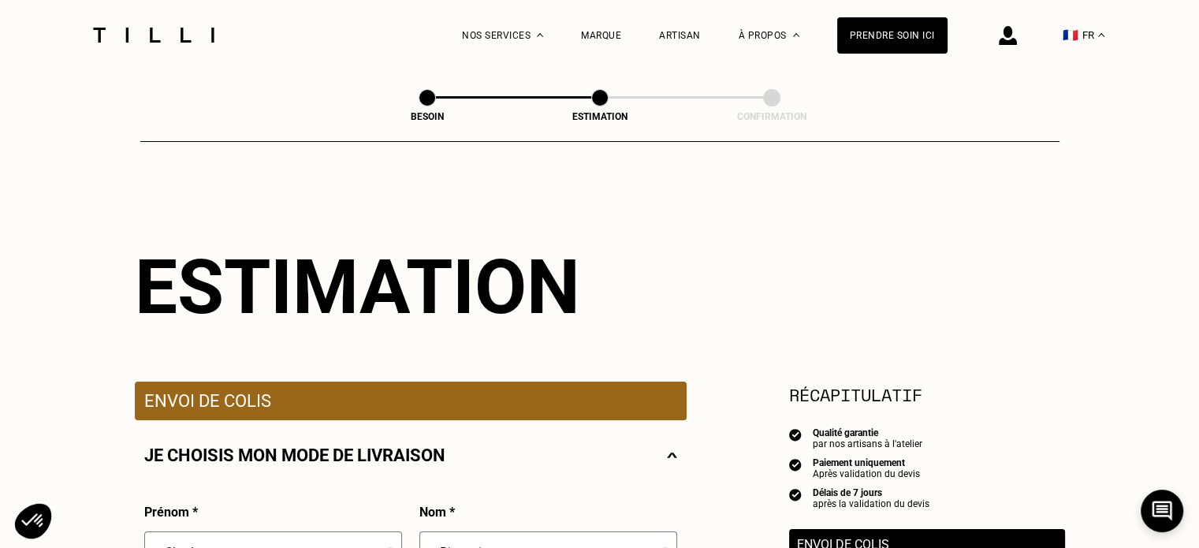
click at [428, 97] on span at bounding box center [427, 97] width 17 height 17
select select "FR"
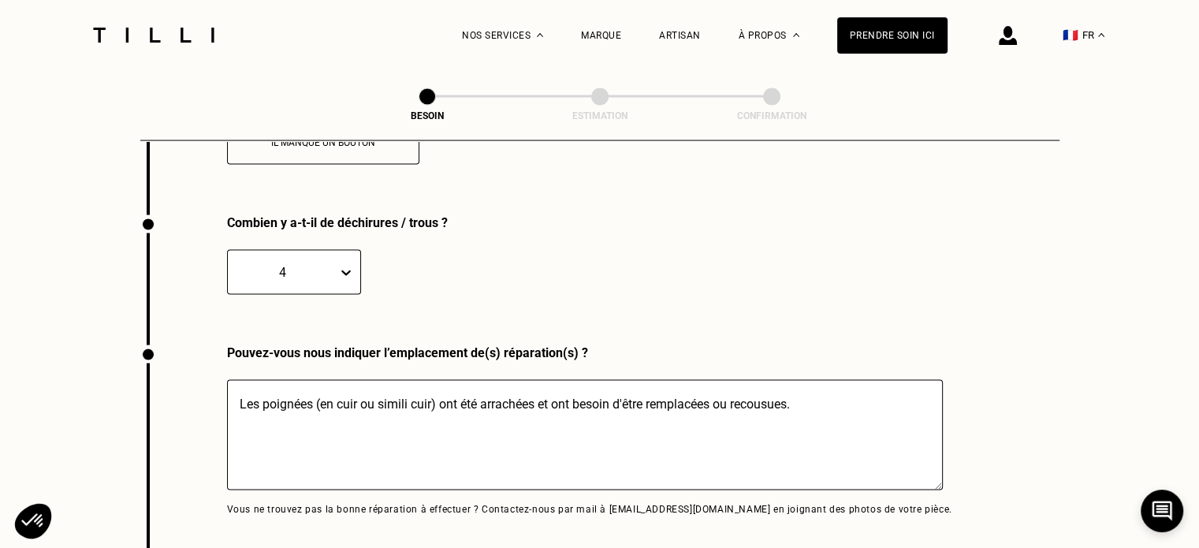
scroll to position [3584, 0]
